Goal: Task Accomplishment & Management: Use online tool/utility

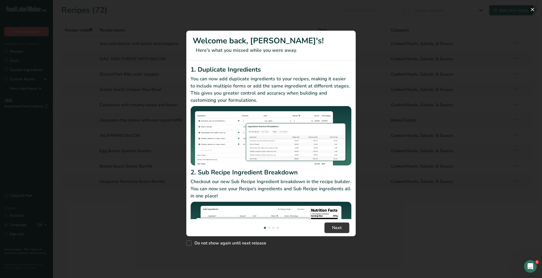
click at [532, 9] on button "New Features" at bounding box center [532, 9] width 8 height 8
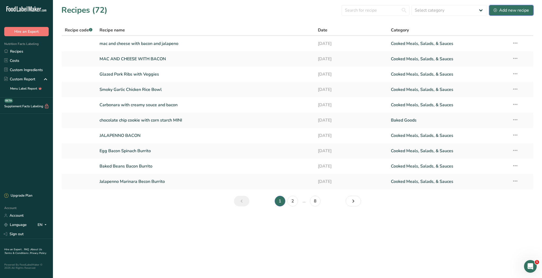
click at [522, 10] on div "Add new recipe" at bounding box center [510, 10] width 35 height 6
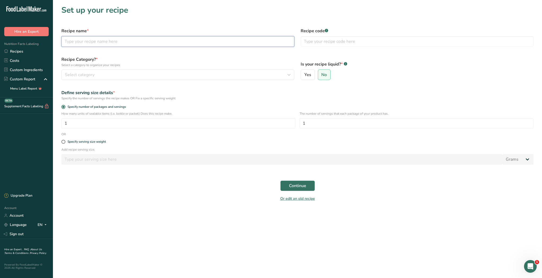
click at [234, 44] on input "text" at bounding box center [177, 41] width 233 height 11
type input "Strawberry parfeit"
click at [178, 81] on div "Recipe Category? * Select a category to organize your recipes Select category S…" at bounding box center [177, 68] width 239 height 30
click at [184, 78] on div "Select category" at bounding box center [176, 75] width 223 height 6
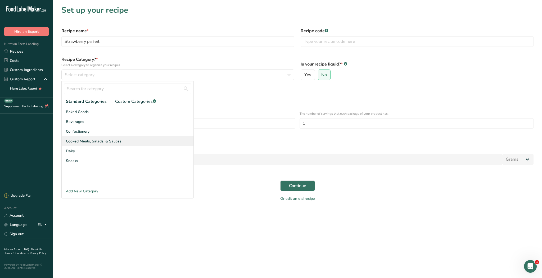
click at [144, 140] on div "Cooked Meals, Salads, & Sauces" at bounding box center [128, 142] width 132 height 10
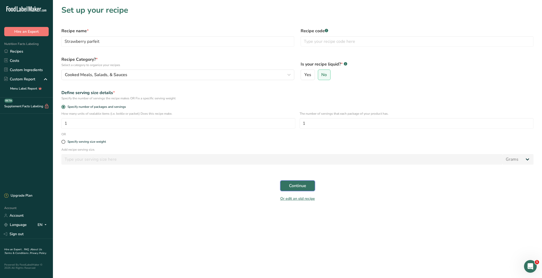
click at [292, 181] on button "Continue" at bounding box center [297, 186] width 35 height 11
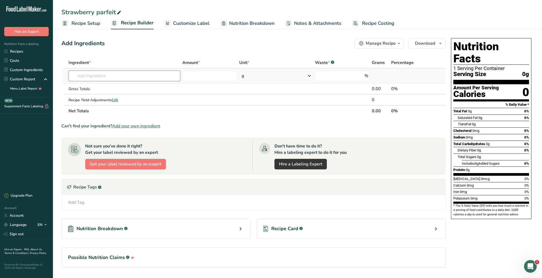
click at [163, 78] on input "text" at bounding box center [125, 76] width 112 height 11
type input "y"
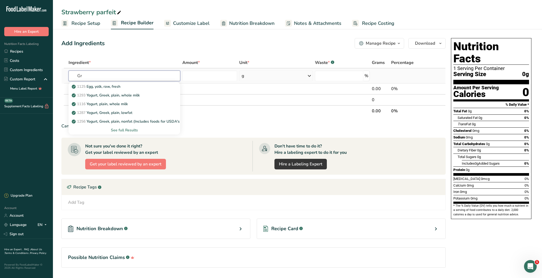
type input "G"
type input "yog"
click at [135, 95] on div "1116 Yogurt, plain, whole milk" at bounding box center [120, 96] width 95 height 6
type input "Yogurt, plain, whole milk"
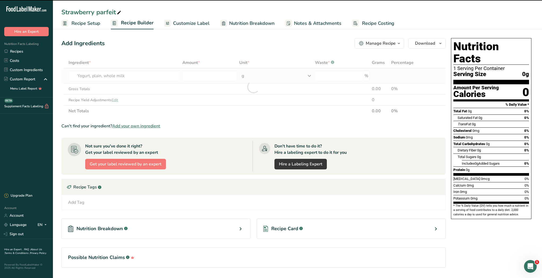
type input "0"
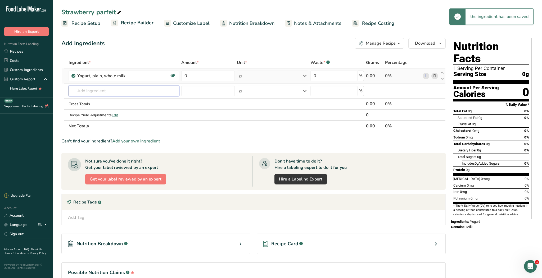
click at [135, 95] on input "text" at bounding box center [124, 91] width 111 height 11
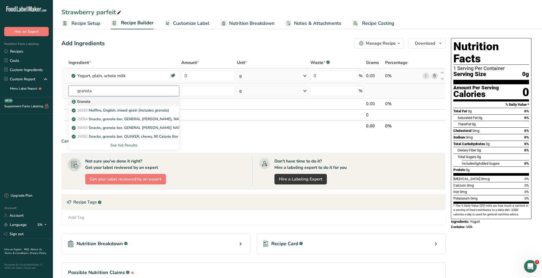
type input "granola"
click at [126, 105] on link "Granola" at bounding box center [124, 101] width 111 height 9
type input "Granola"
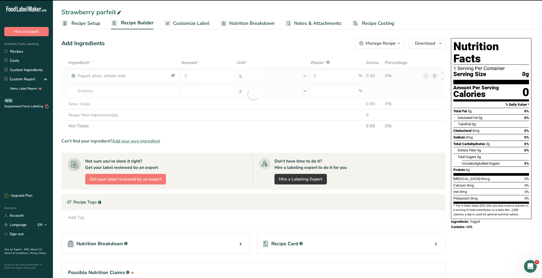
type input "0"
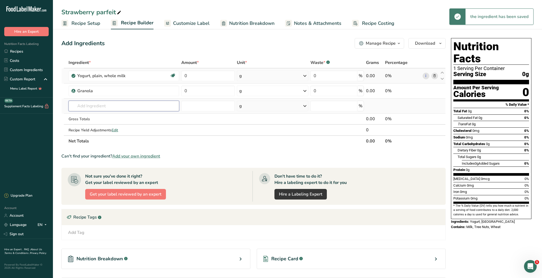
click at [120, 103] on input "text" at bounding box center [124, 106] width 111 height 11
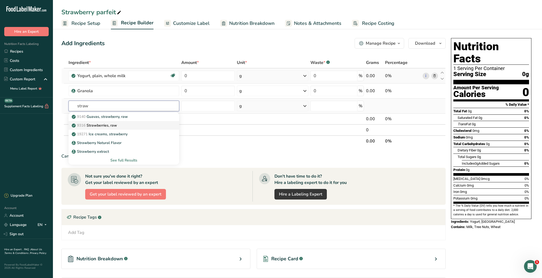
type input "straw"
click at [113, 128] on p "9316 Strawberries, raw" at bounding box center [95, 126] width 44 height 6
type input "Strawberries, raw"
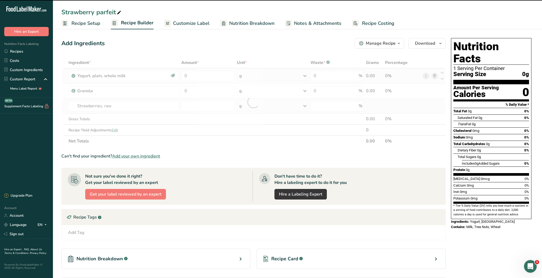
type input "0"
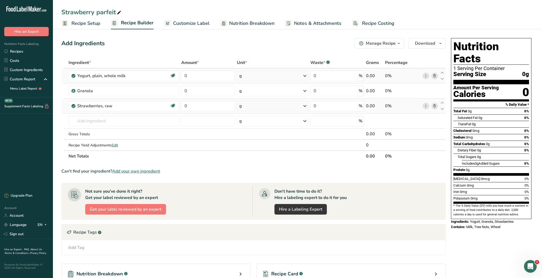
click at [247, 79] on div "g" at bounding box center [272, 76] width 71 height 11
click at [252, 185] on div "fl oz" at bounding box center [262, 187] width 40 height 6
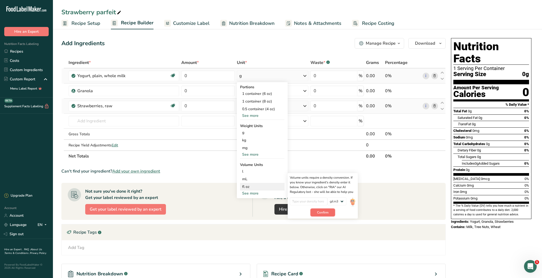
click at [321, 213] on span "Confirm" at bounding box center [322, 212] width 11 height 5
click at [309, 201] on input "number" at bounding box center [309, 202] width 38 height 8
click at [339, 208] on div "lb/ft3 g/cm3" at bounding box center [336, 203] width 19 height 11
click at [368, 228] on div "Recipe Tags .a-a{fill:#347362;}.b-a{fill:#fff;}" at bounding box center [254, 233] width 384 height 16
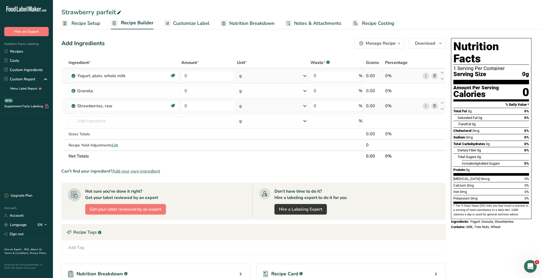
click at [264, 76] on div "g" at bounding box center [272, 76] width 71 height 11
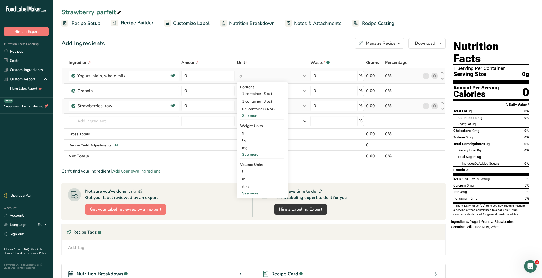
click at [252, 116] on div "See more" at bounding box center [262, 116] width 44 height 6
click at [272, 96] on div "1 container (6 oz)" at bounding box center [262, 94] width 44 height 8
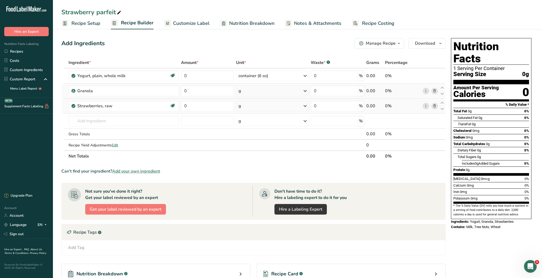
click at [258, 92] on div "g" at bounding box center [272, 91] width 72 height 11
click at [217, 144] on td at bounding box center [207, 145] width 55 height 11
click at [243, 92] on div "g" at bounding box center [272, 91] width 72 height 11
click at [247, 133] on div "See more" at bounding box center [261, 133] width 44 height 6
click at [250, 149] on div "oz" at bounding box center [261, 150] width 44 height 8
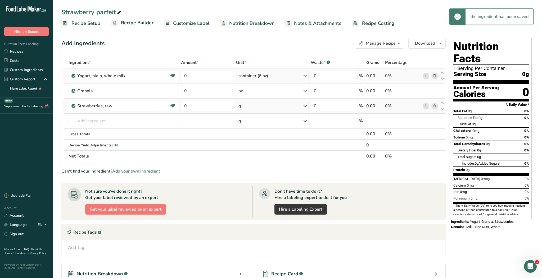
click at [261, 76] on div "container (6 oz)" at bounding box center [253, 76] width 30 height 6
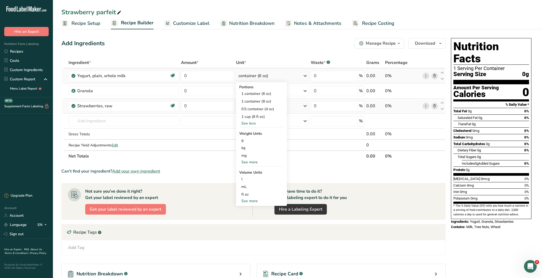
click at [246, 161] on div "See more" at bounding box center [261, 163] width 44 height 6
click at [247, 180] on div "oz" at bounding box center [261, 179] width 44 height 8
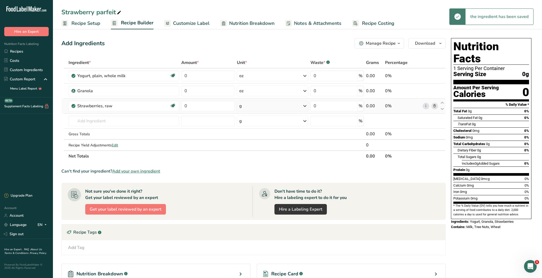
click at [263, 107] on div "g" at bounding box center [272, 106] width 71 height 11
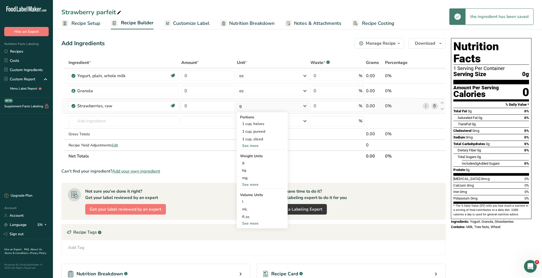
click at [255, 183] on div "See more" at bounding box center [262, 185] width 44 height 6
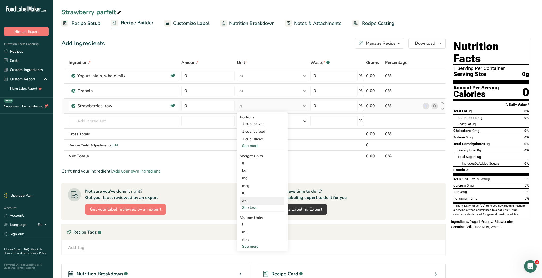
click at [250, 201] on div "oz" at bounding box center [262, 201] width 44 height 8
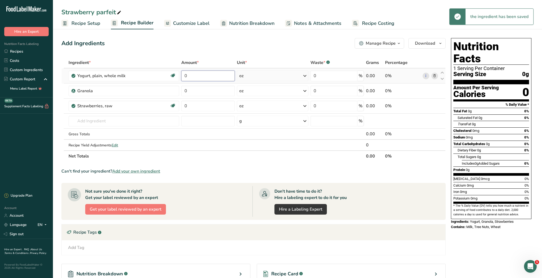
click at [204, 77] on input "0" at bounding box center [207, 76] width 53 height 11
type input "6"
click at [203, 91] on div "Ingredient * Amount * Unit * Waste * .a-a{fill:#347362;}.b-a{fill:#fff;} Grams …" at bounding box center [253, 109] width 384 height 105
type input "0.5"
click at [205, 113] on div "Ingredient * Amount * Unit * Waste * .a-a{fill:#347362;}.b-a{fill:#fff;} Grams …" at bounding box center [253, 109] width 384 height 105
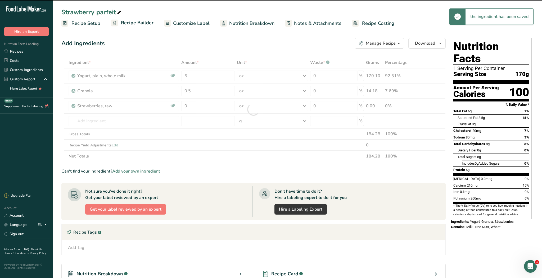
click at [207, 108] on div at bounding box center [253, 109] width 384 height 105
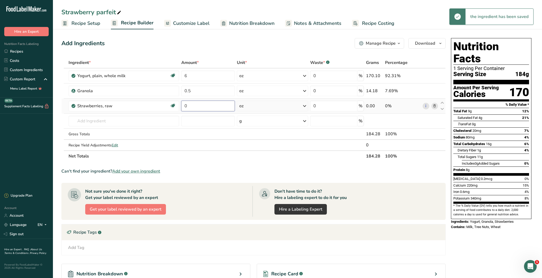
click at [208, 109] on input "0" at bounding box center [207, 106] width 53 height 11
type input "0.5"
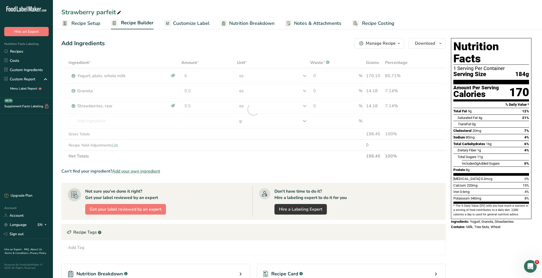
click at [288, 53] on div "Add Ingredients Manage Recipe Delete Recipe Duplicate Recipe Scale Recipe Save …" at bounding box center [254, 183] width 387 height 294
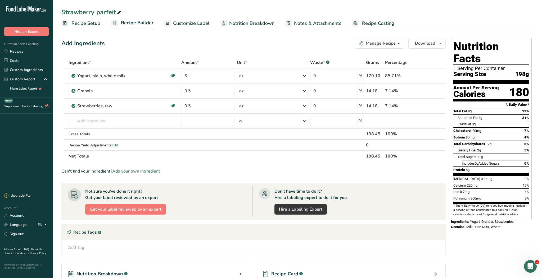
click at [281, 52] on div "Add Ingredients Manage Recipe Delete Recipe Duplicate Recipe Scale Recipe Save …" at bounding box center [254, 183] width 387 height 294
click at [198, 23] on span "Customize Label" at bounding box center [191, 23] width 37 height 7
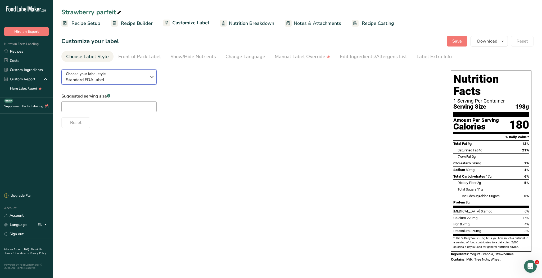
click at [138, 80] on span "Standard FDA label" at bounding box center [106, 80] width 81 height 6
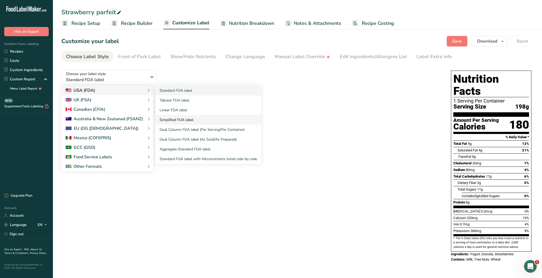
click at [175, 118] on link "Simplified FDA label" at bounding box center [208, 120] width 106 height 10
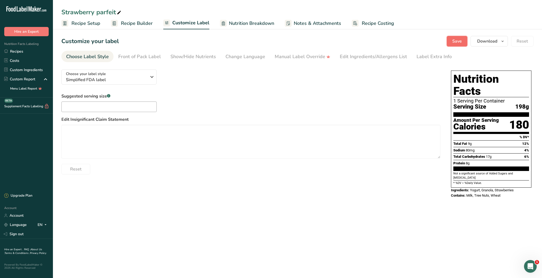
click at [460, 43] on span "Save" at bounding box center [457, 41] width 10 height 6
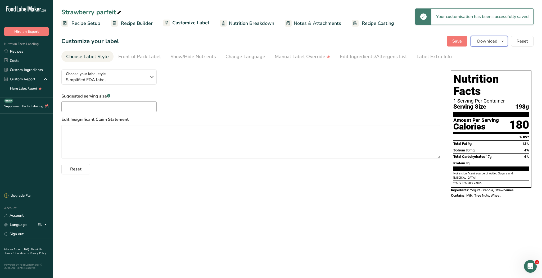
click at [484, 40] on span "Download" at bounding box center [487, 41] width 20 height 6
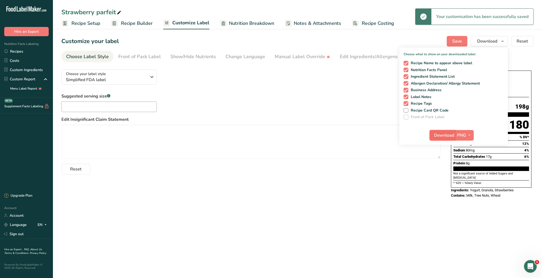
click at [435, 134] on span "Download" at bounding box center [444, 135] width 20 height 6
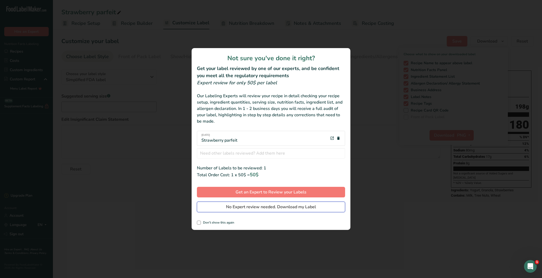
click at [255, 205] on span "No Expert review needed. Download my Label" at bounding box center [271, 207] width 90 height 6
